Goal: Task Accomplishment & Management: Manage account settings

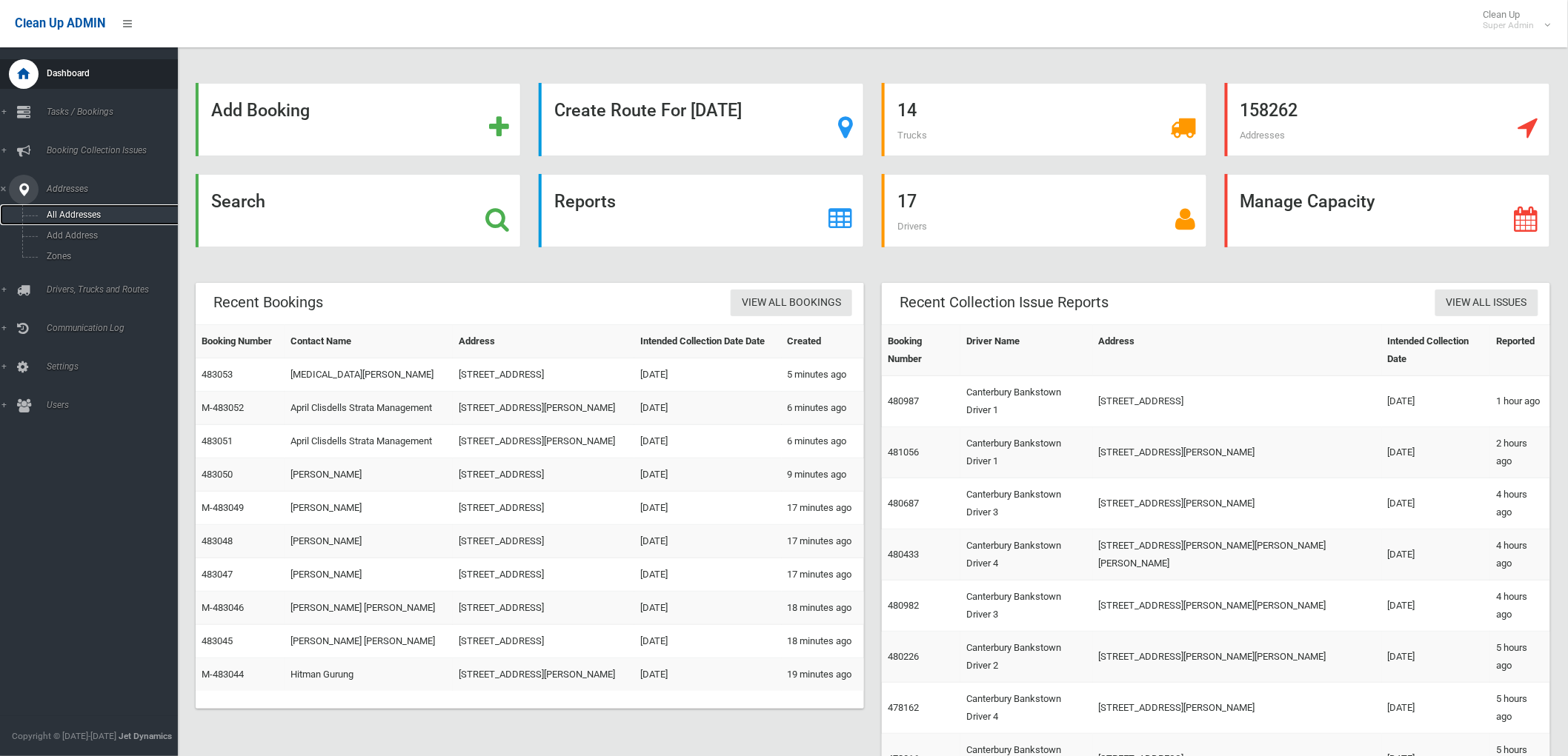
click at [54, 220] on link "All Addresses" at bounding box center [95, 215] width 190 height 21
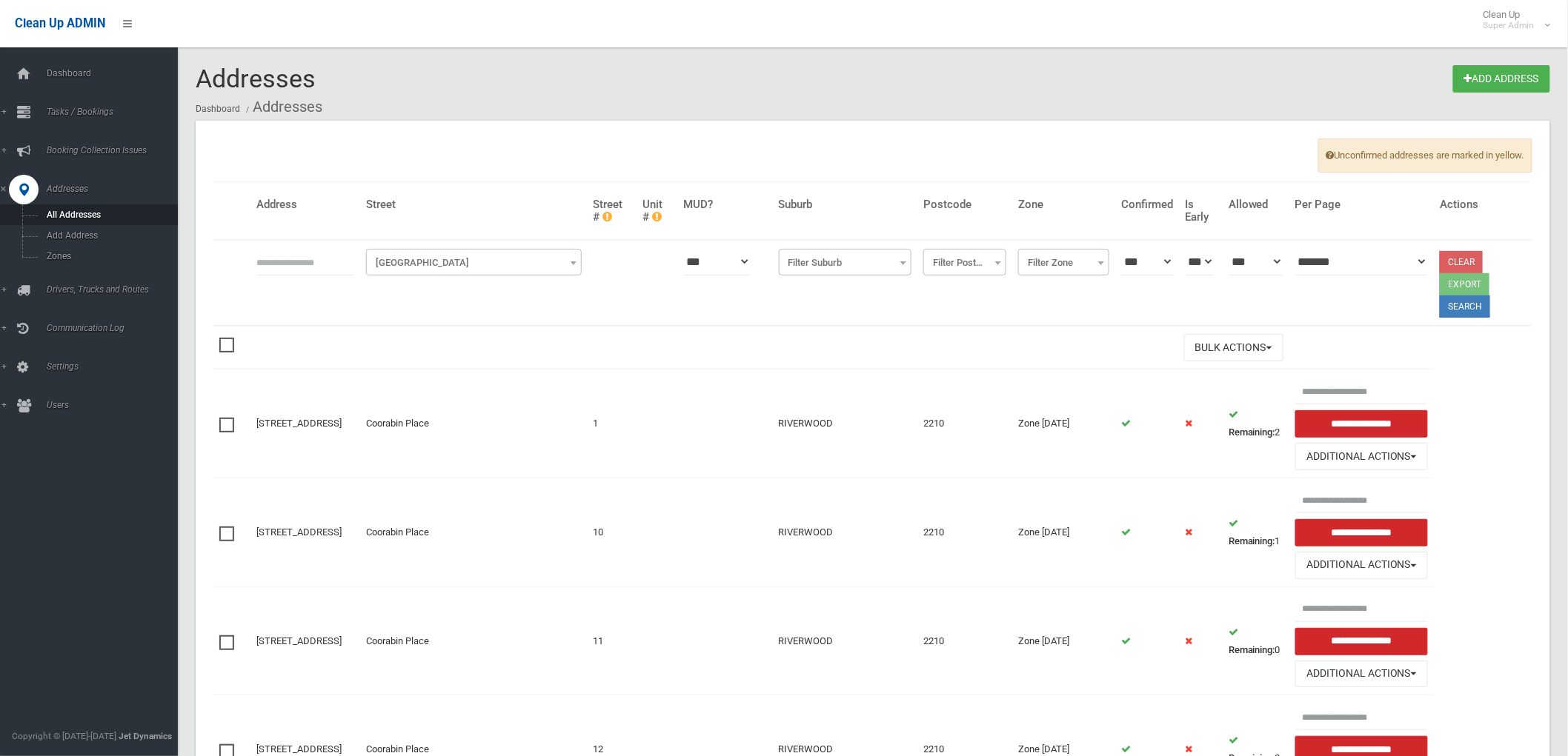
click at [300, 257] on input "text" at bounding box center [306, 261] width 98 height 27
type input "**********"
click button at bounding box center [0, 0] width 0 height 0
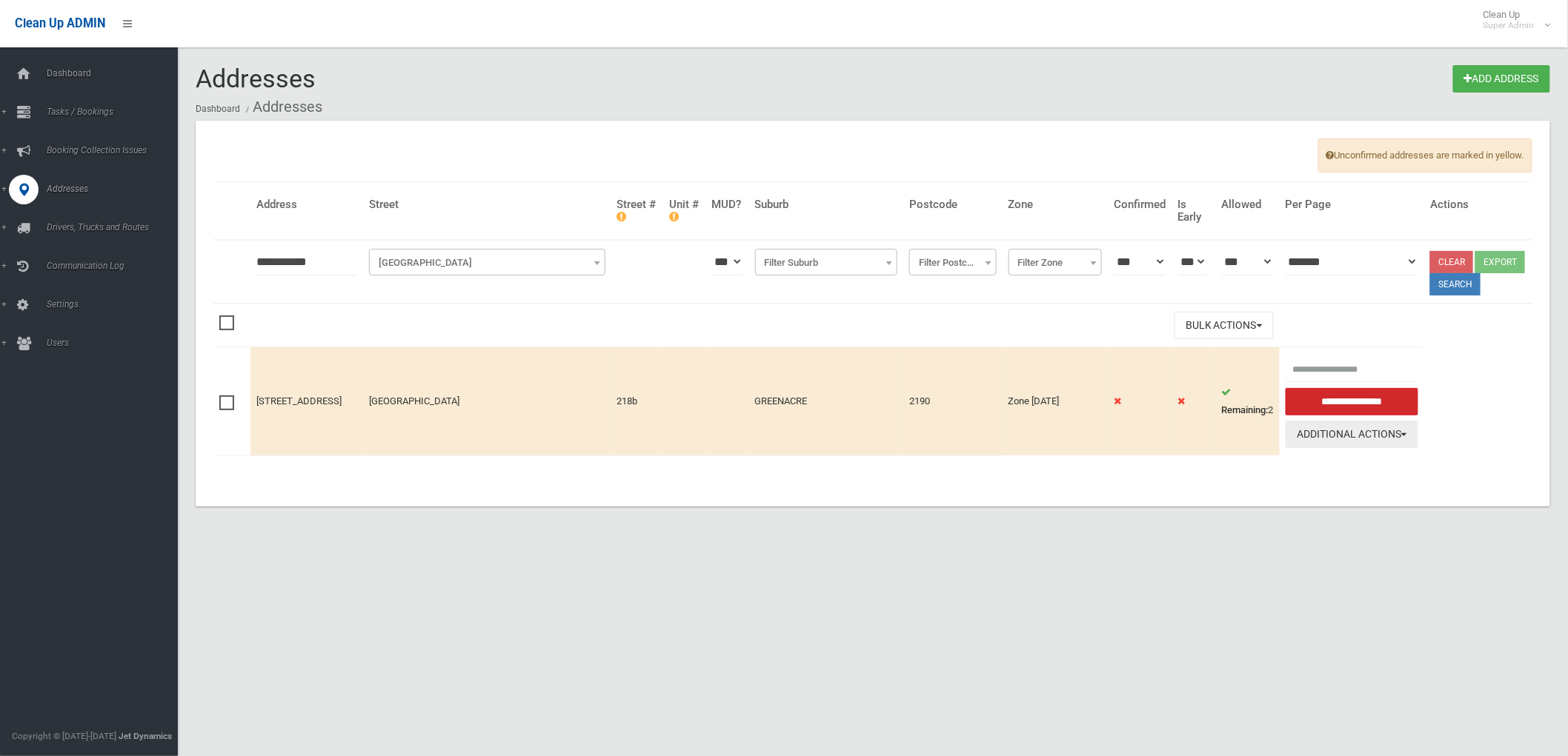
click at [1395, 448] on button "Additional Actions" at bounding box center [1352, 434] width 133 height 27
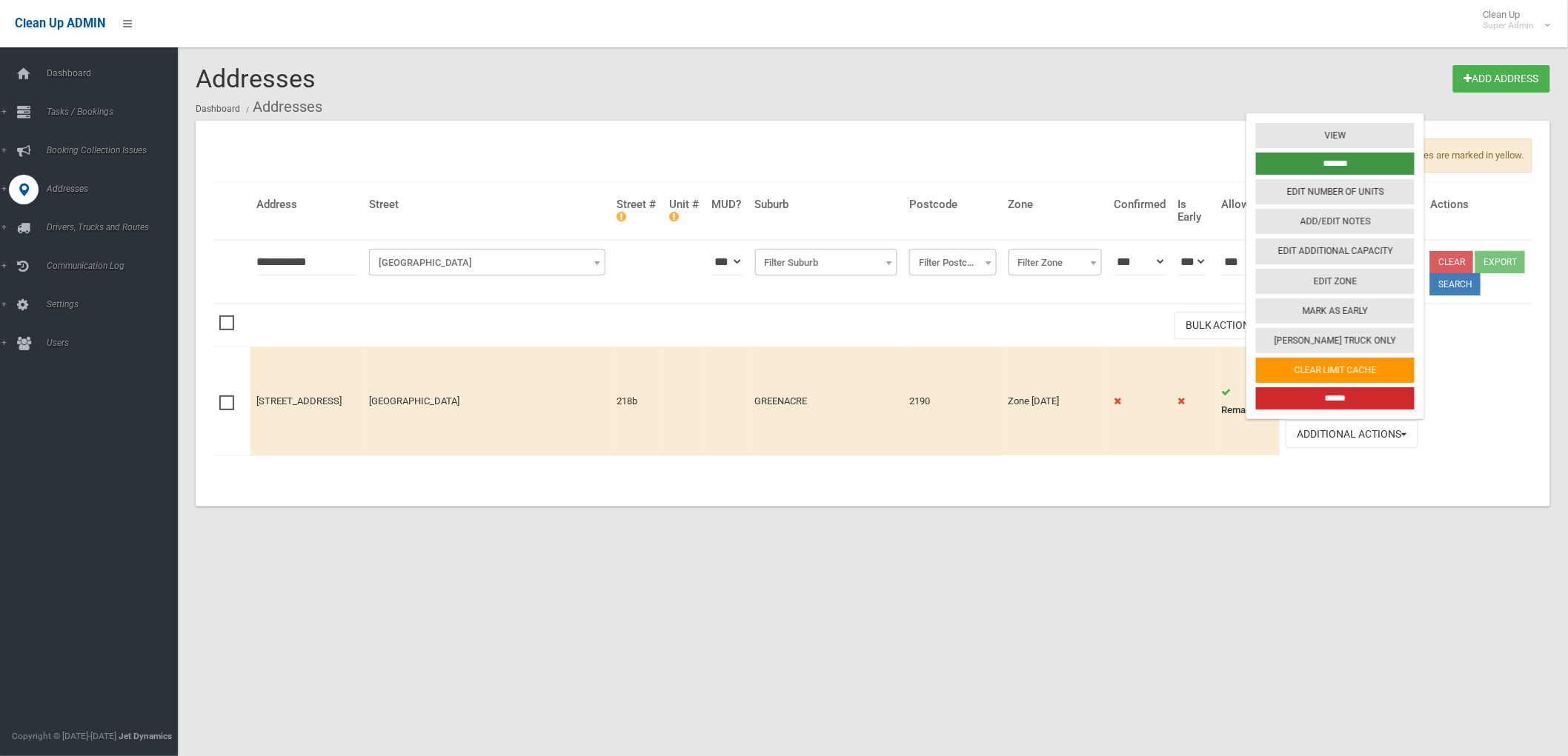
click at [1359, 175] on input "*******" at bounding box center [1336, 163] width 159 height 22
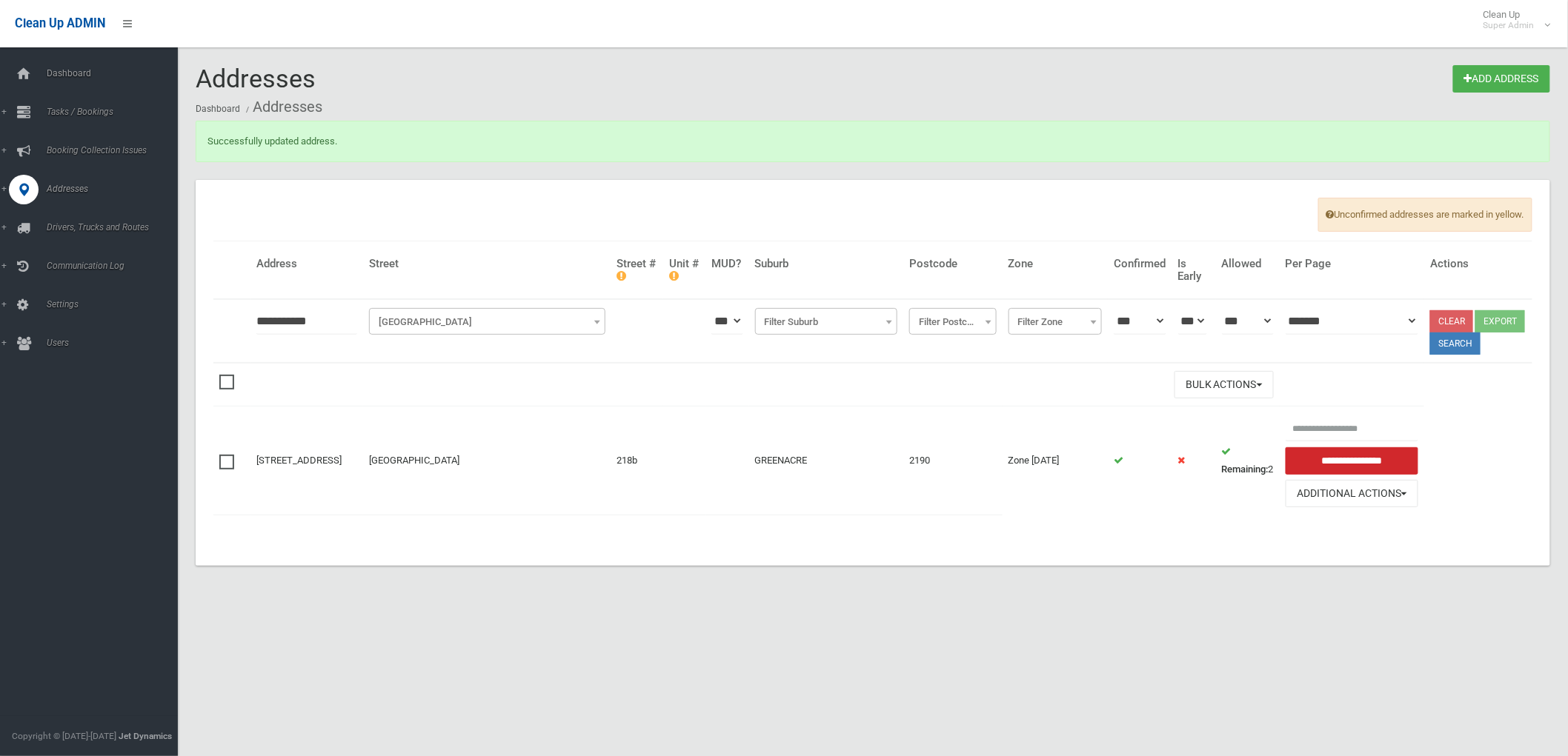
drag, startPoint x: 353, startPoint y: 320, endPoint x: 72, endPoint y: 272, distance: 285.1
click at [0, 325] on html "Clean Up ADMIN Clean Up Super Admin Logout Addresses Add Address Dashboard Addr…" at bounding box center [784, 378] width 1568 height 756
click button at bounding box center [0, 0] width 0 height 0
type input "********"
click button at bounding box center [0, 0] width 0 height 0
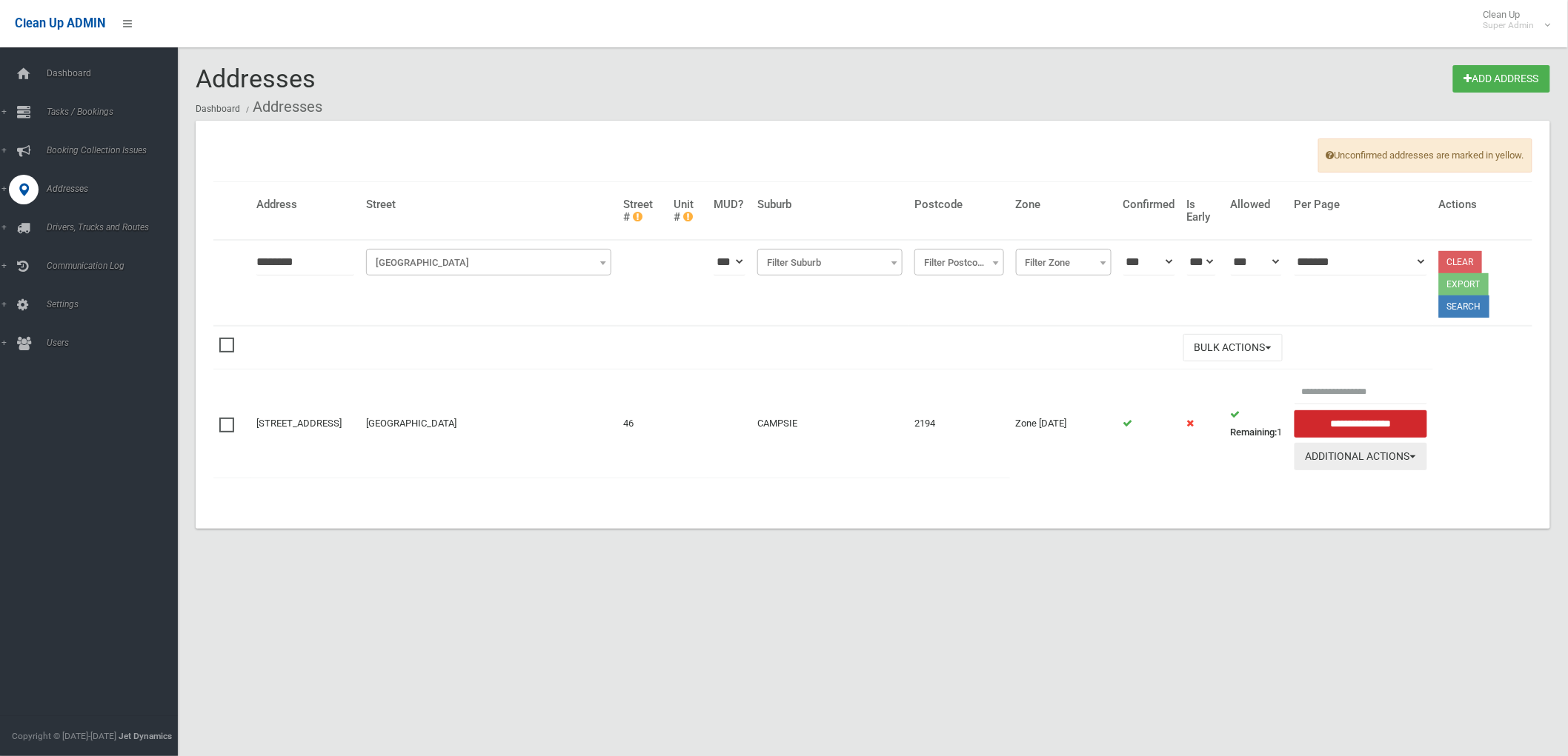
click at [1398, 447] on button "Additional Actions" at bounding box center [1361, 456] width 133 height 27
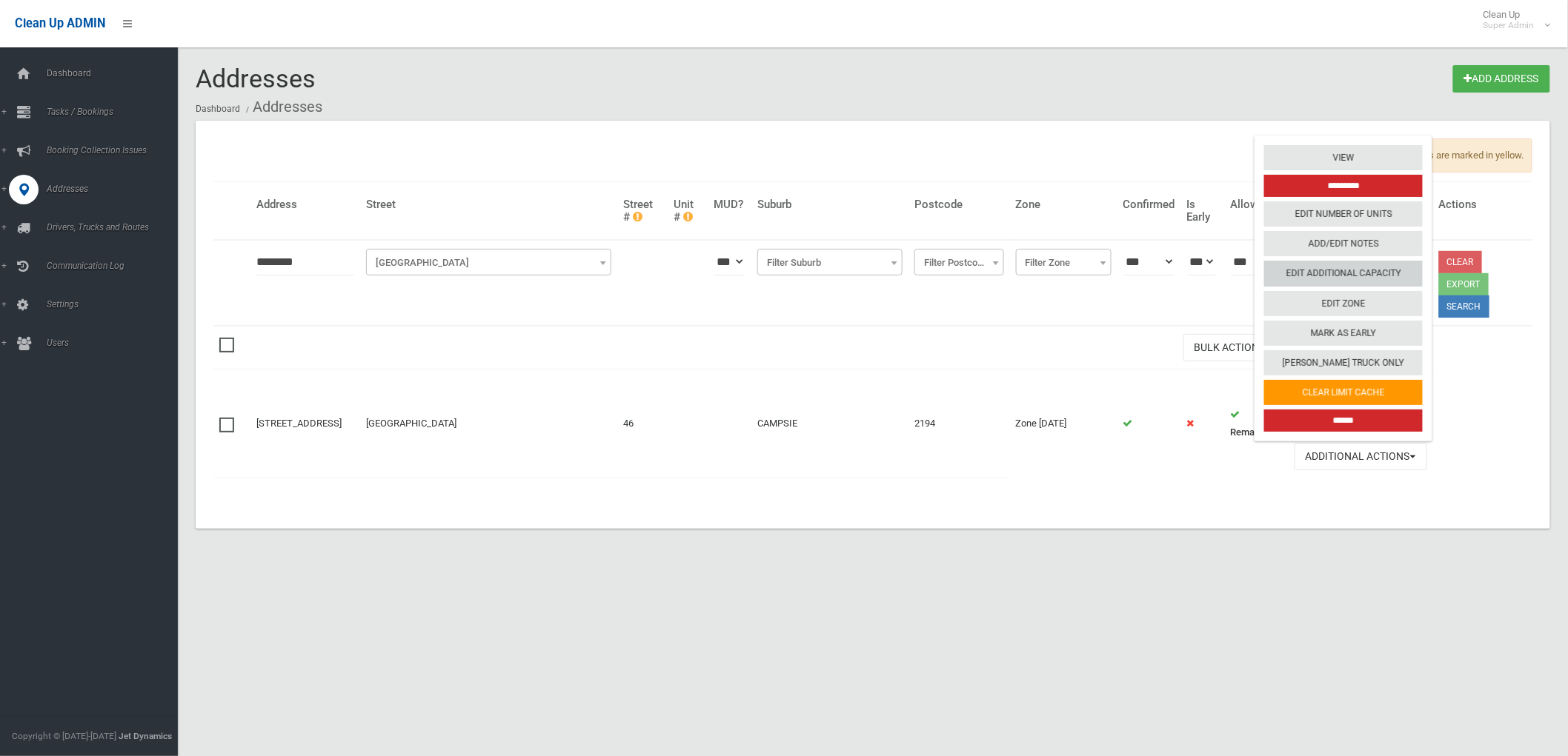
click at [1336, 263] on link "Edit Additional Capacity" at bounding box center [1344, 273] width 159 height 25
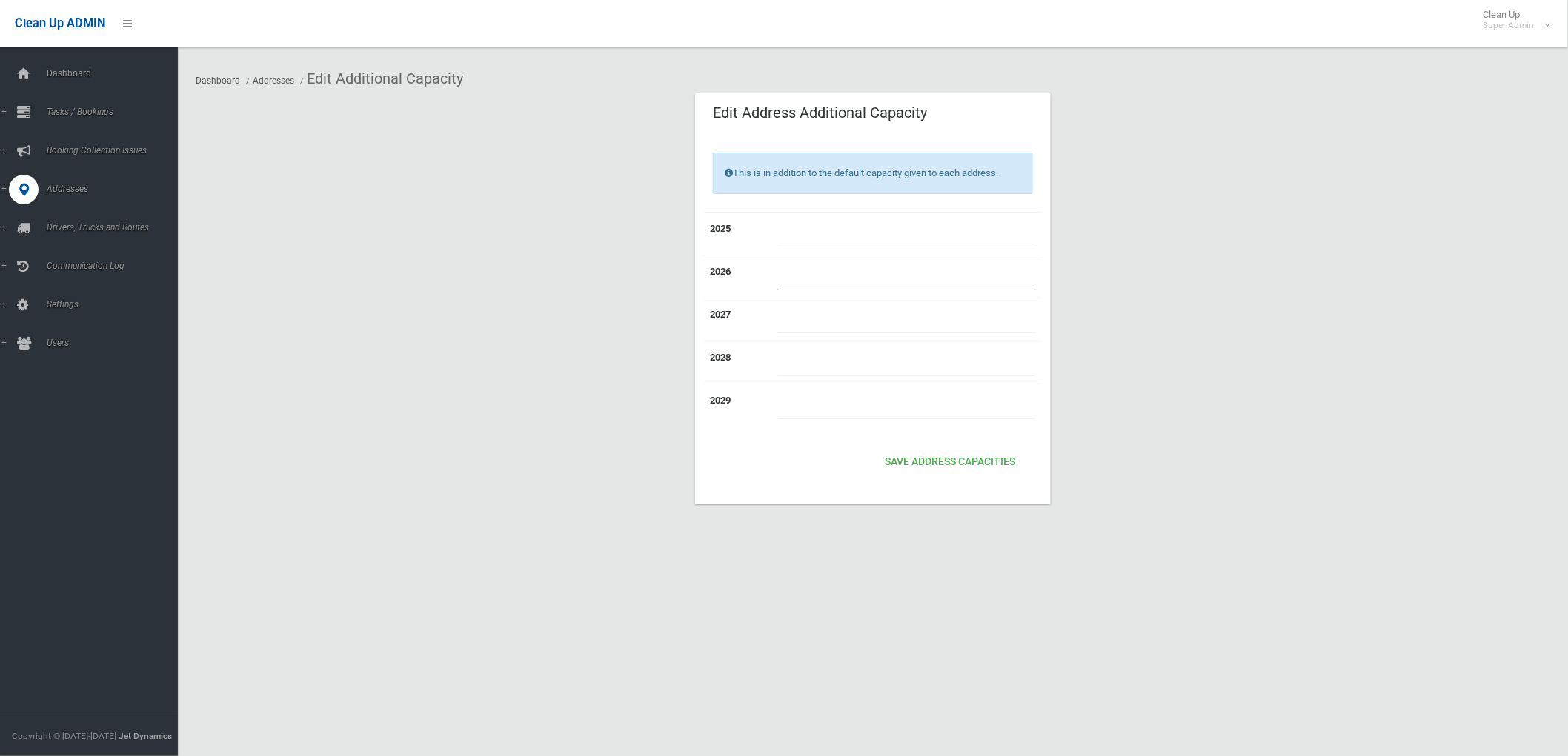
click at [832, 271] on input "number" at bounding box center [907, 276] width 259 height 27
type input "*"
click at [833, 317] on input "number" at bounding box center [907, 319] width 259 height 27
type input "*"
click at [843, 358] on input "number" at bounding box center [907, 362] width 259 height 27
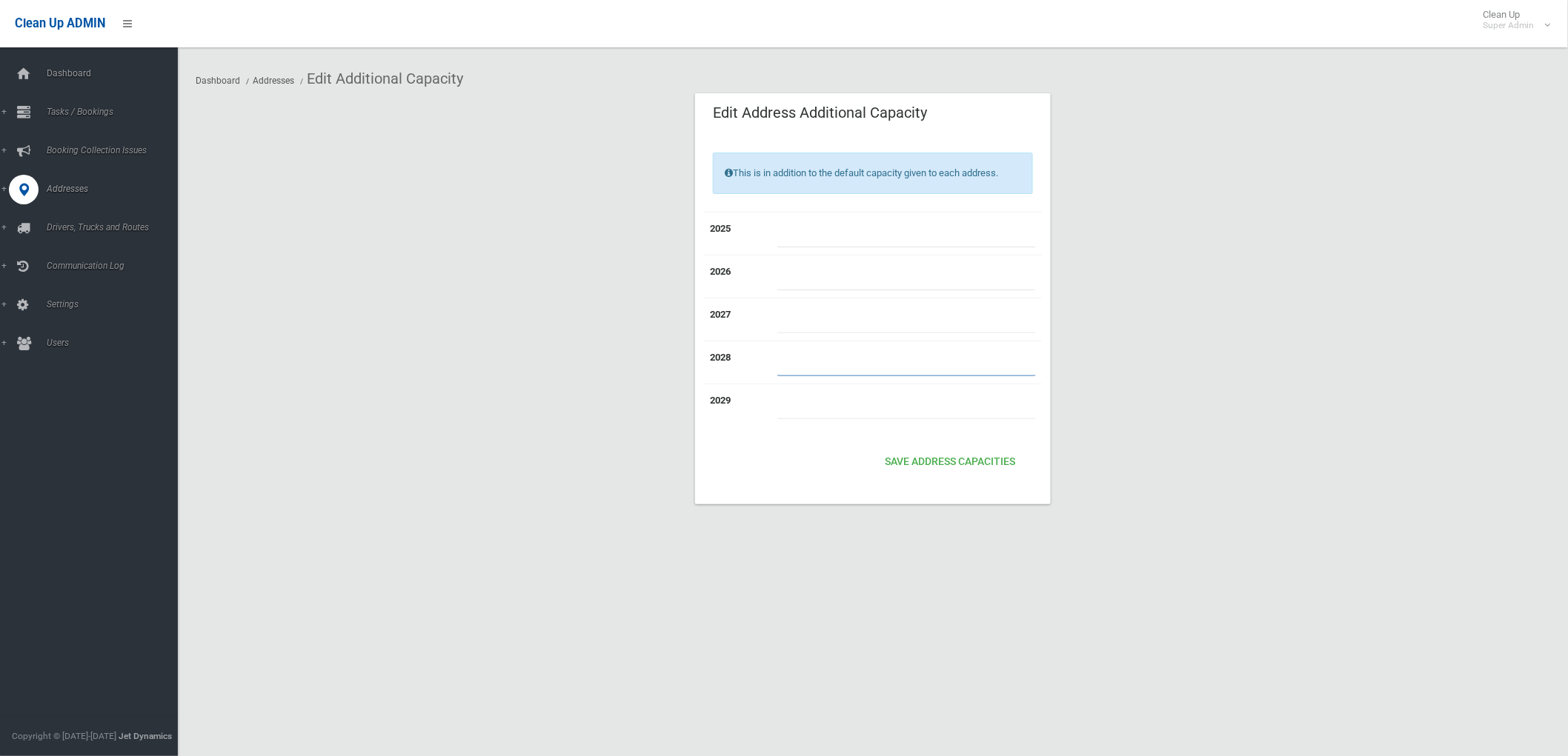
type input "*"
click at [846, 392] on input "number" at bounding box center [907, 405] width 259 height 27
type input "*"
click at [947, 462] on button "Save Address capacities" at bounding box center [950, 462] width 142 height 27
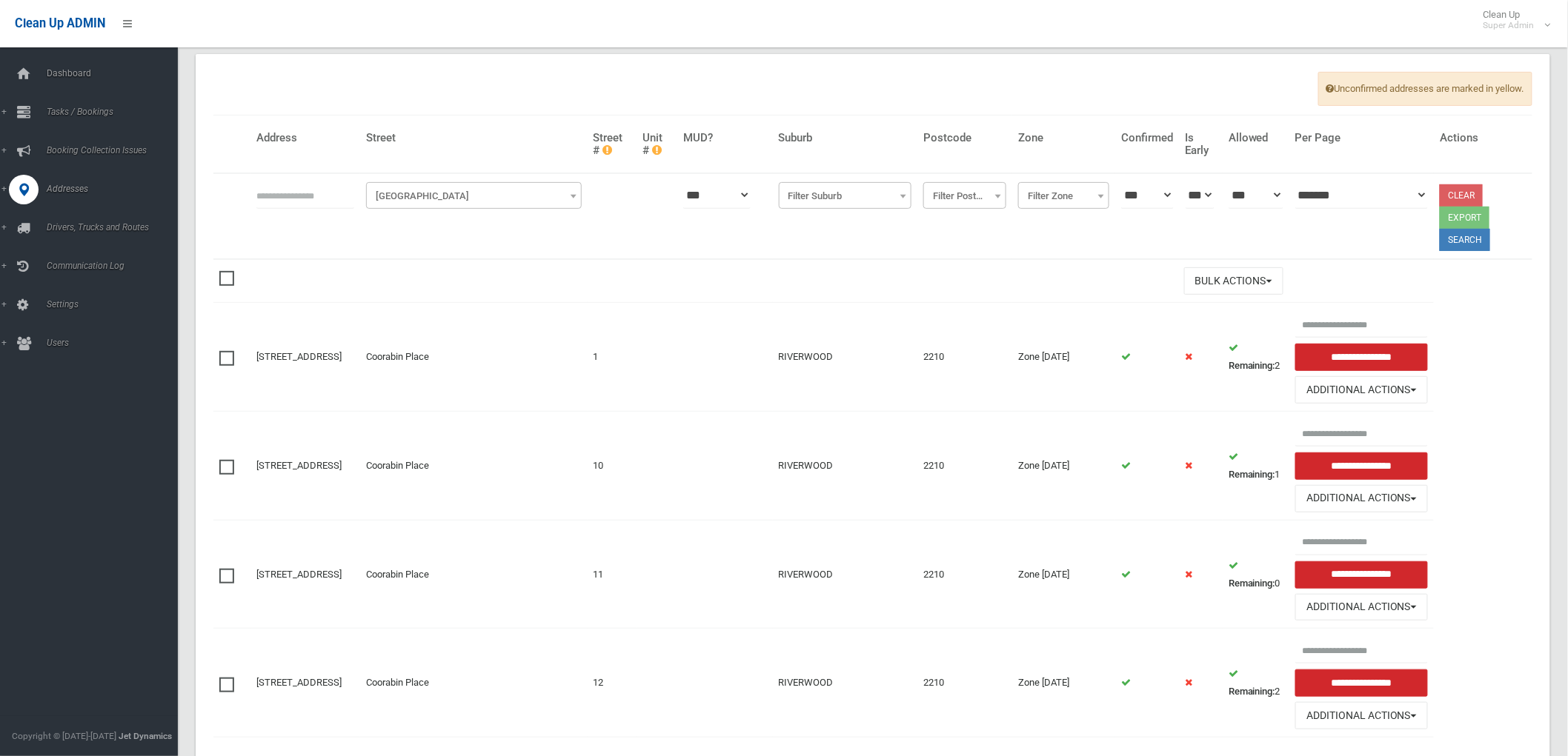
scroll to position [164, 0]
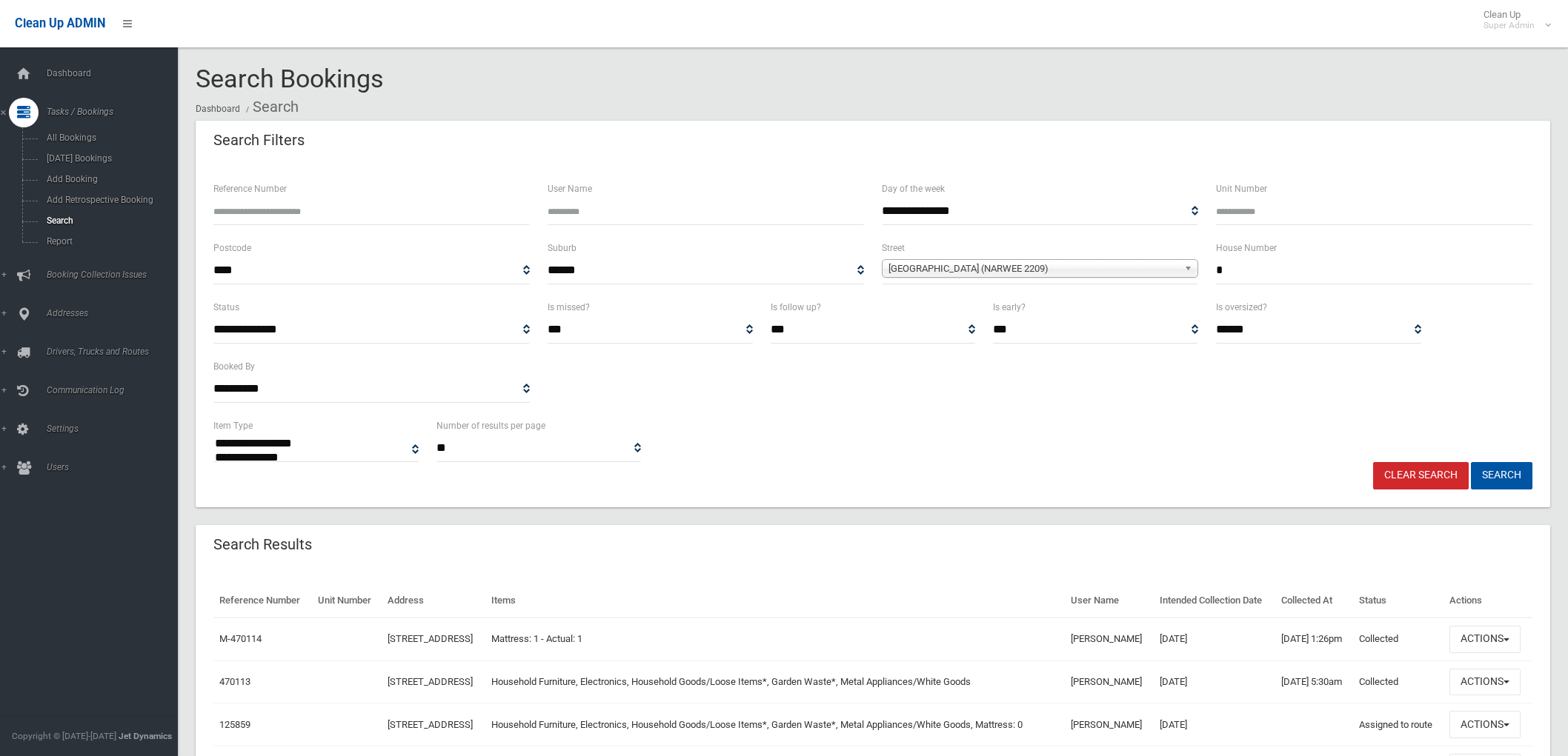
select select
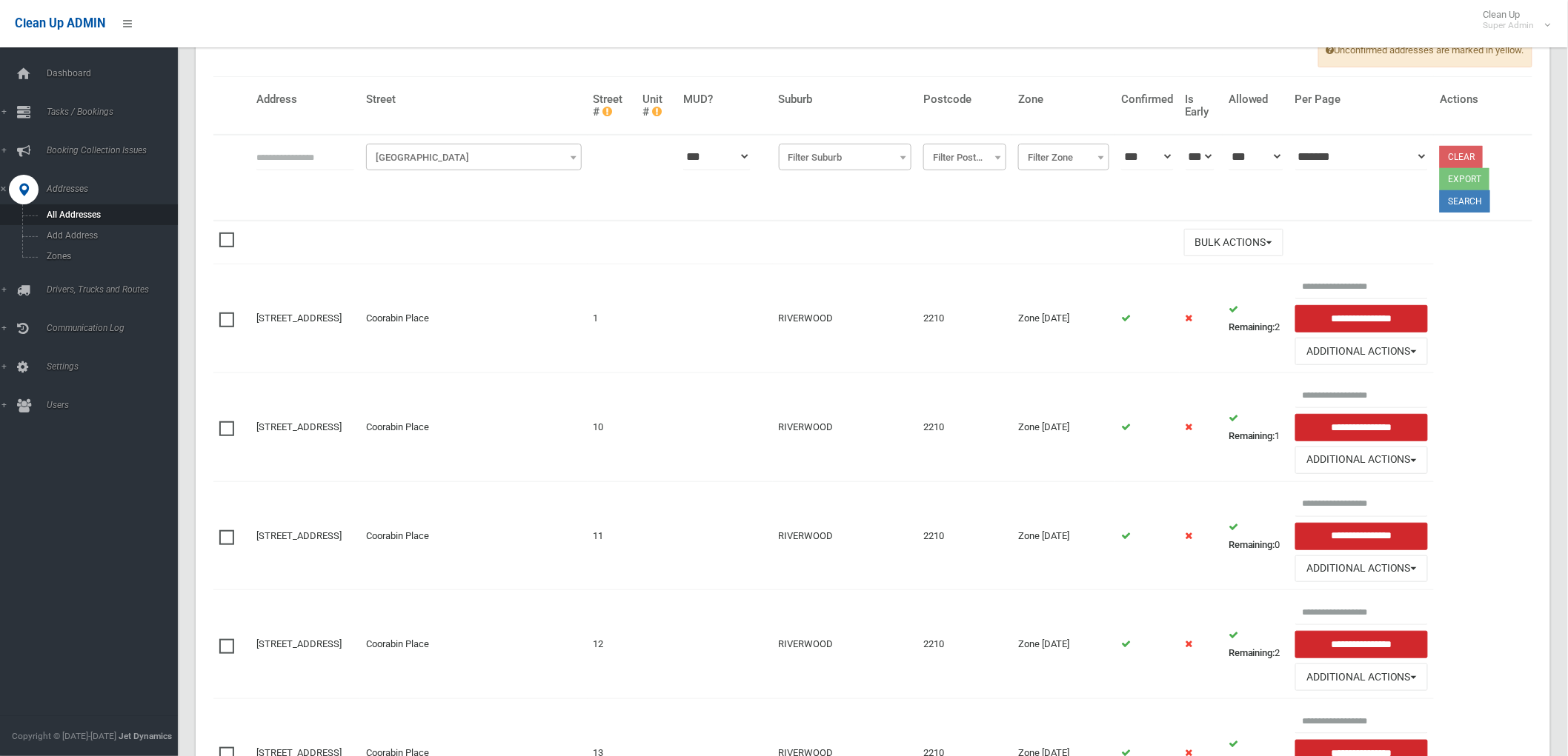
scroll to position [164, 0]
